Goal: Obtain resource: Download file/media

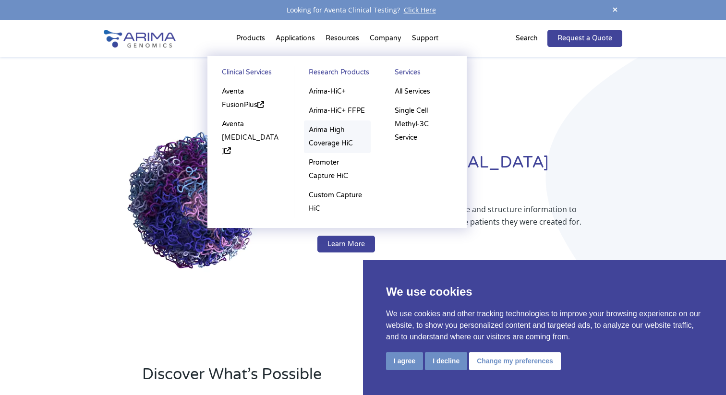
click at [344, 134] on link "Arima High Coverage HiC" at bounding box center [337, 137] width 67 height 33
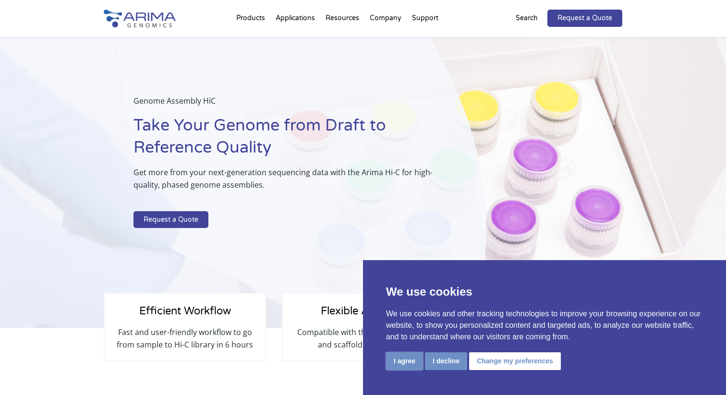
click at [408, 359] on button "I agree" at bounding box center [404, 362] width 37 height 18
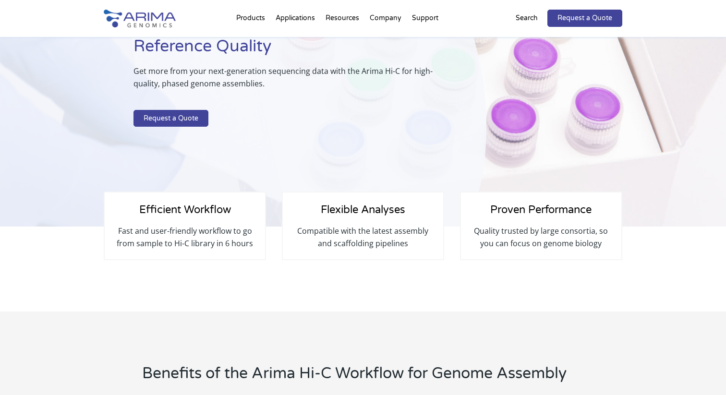
scroll to position [51, 0]
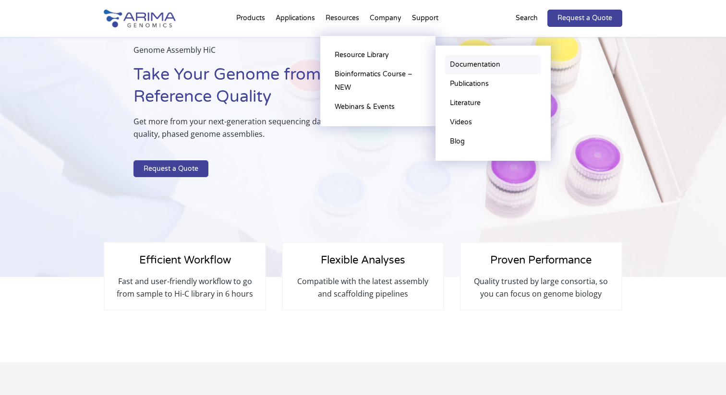
click at [460, 63] on link "Documentation" at bounding box center [493, 64] width 96 height 19
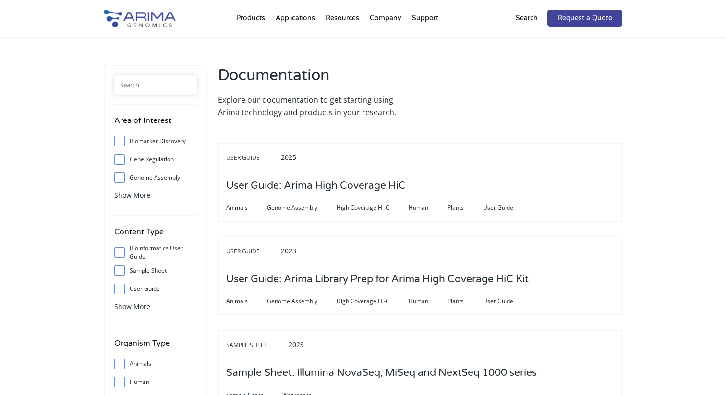
click at [160, 85] on input "text" at bounding box center [155, 84] width 83 height 19
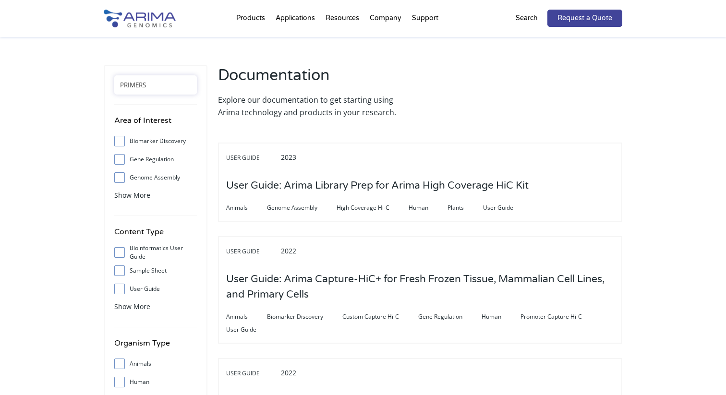
type input "PRIMERS"
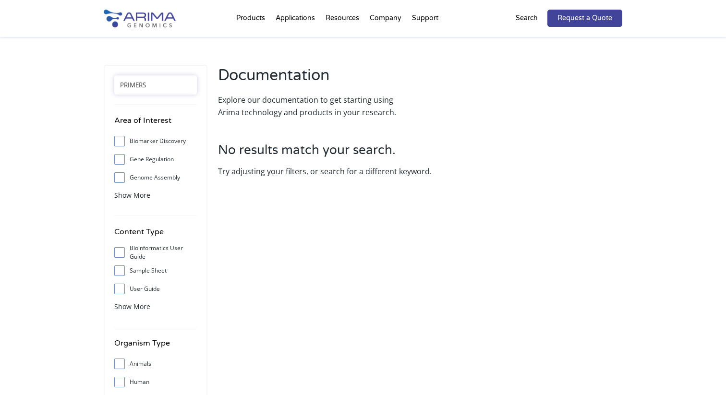
click at [174, 87] on input "PRIMERS" at bounding box center [155, 84] width 83 height 19
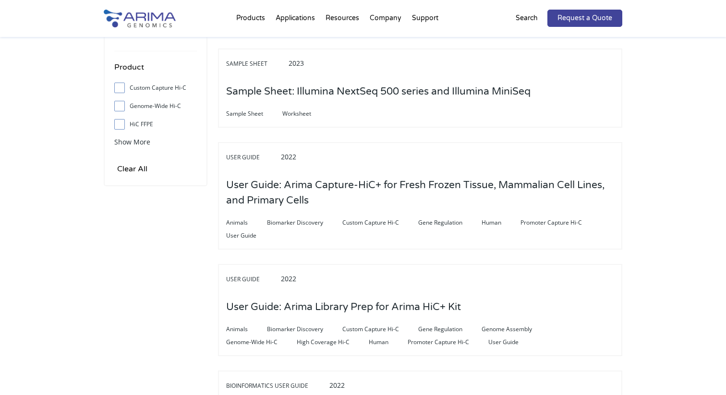
scroll to position [378, 0]
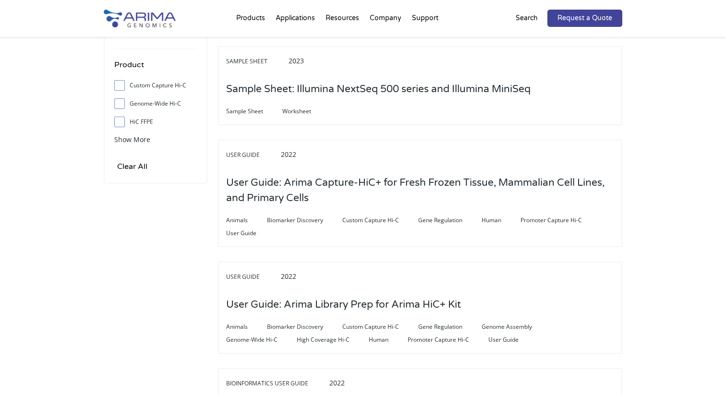
click at [125, 99] on span at bounding box center [121, 103] width 15 height 11
click at [123, 100] on input "Genome-Wide Hi-C" at bounding box center [119, 103] width 6 height 6
checkbox input "true"
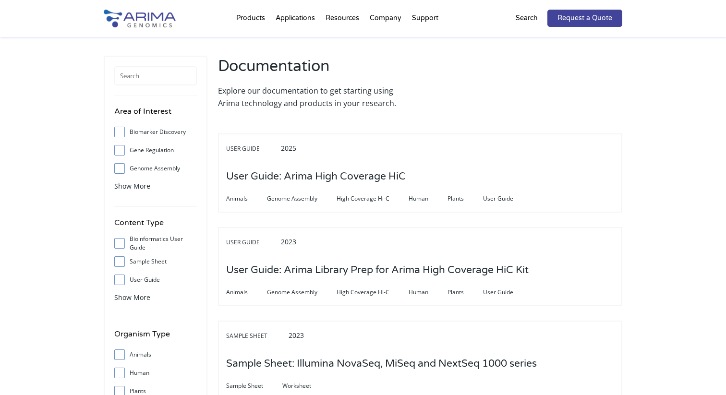
scroll to position [0, 0]
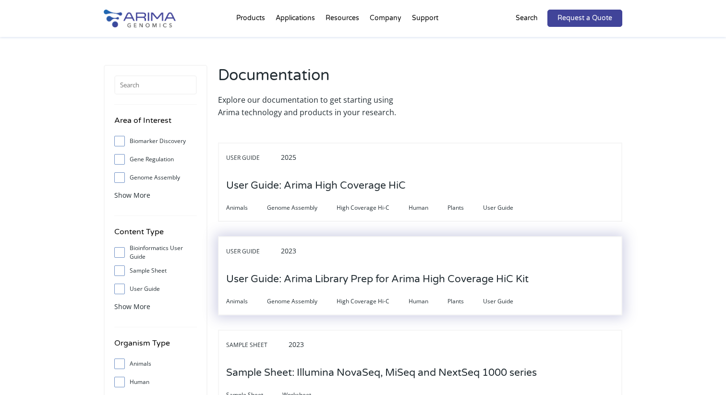
click at [397, 245] on div "User Guide 2023" at bounding box center [420, 255] width 388 height 20
click at [382, 265] on h3 "User Guide: Arima Library Prep for Arima High Coverage HiC Kit" at bounding box center [377, 280] width 303 height 30
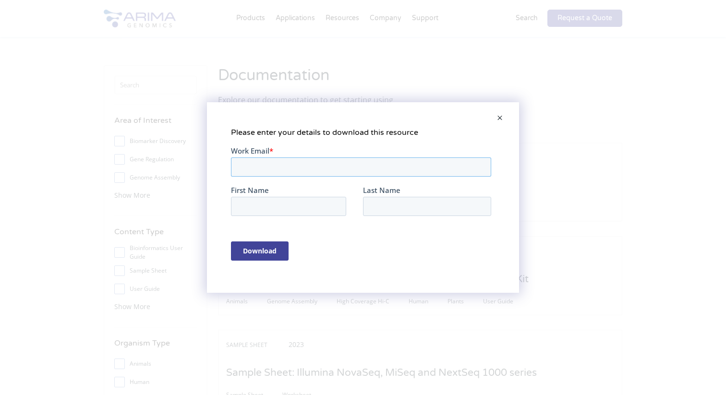
click at [280, 174] on input "Work Email *" at bounding box center [361, 167] width 260 height 19
type input "sbuczkowski@pennstatehealth.psu.edu"
type input "Stephanie"
type input "Buczkowski"
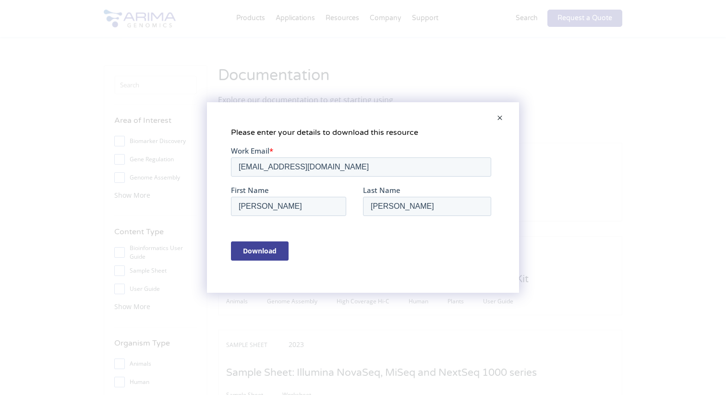
click at [256, 247] on input "Download" at bounding box center [260, 251] width 58 height 19
